Goal: Check status: Check status

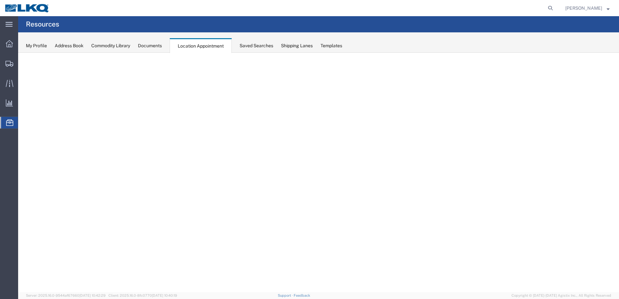
select select "28712"
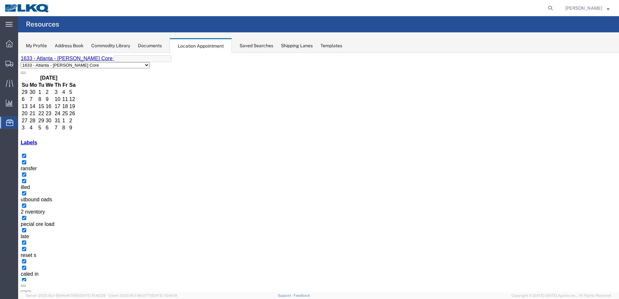
select select "28712"
